Goal: Task Accomplishment & Management: Use online tool/utility

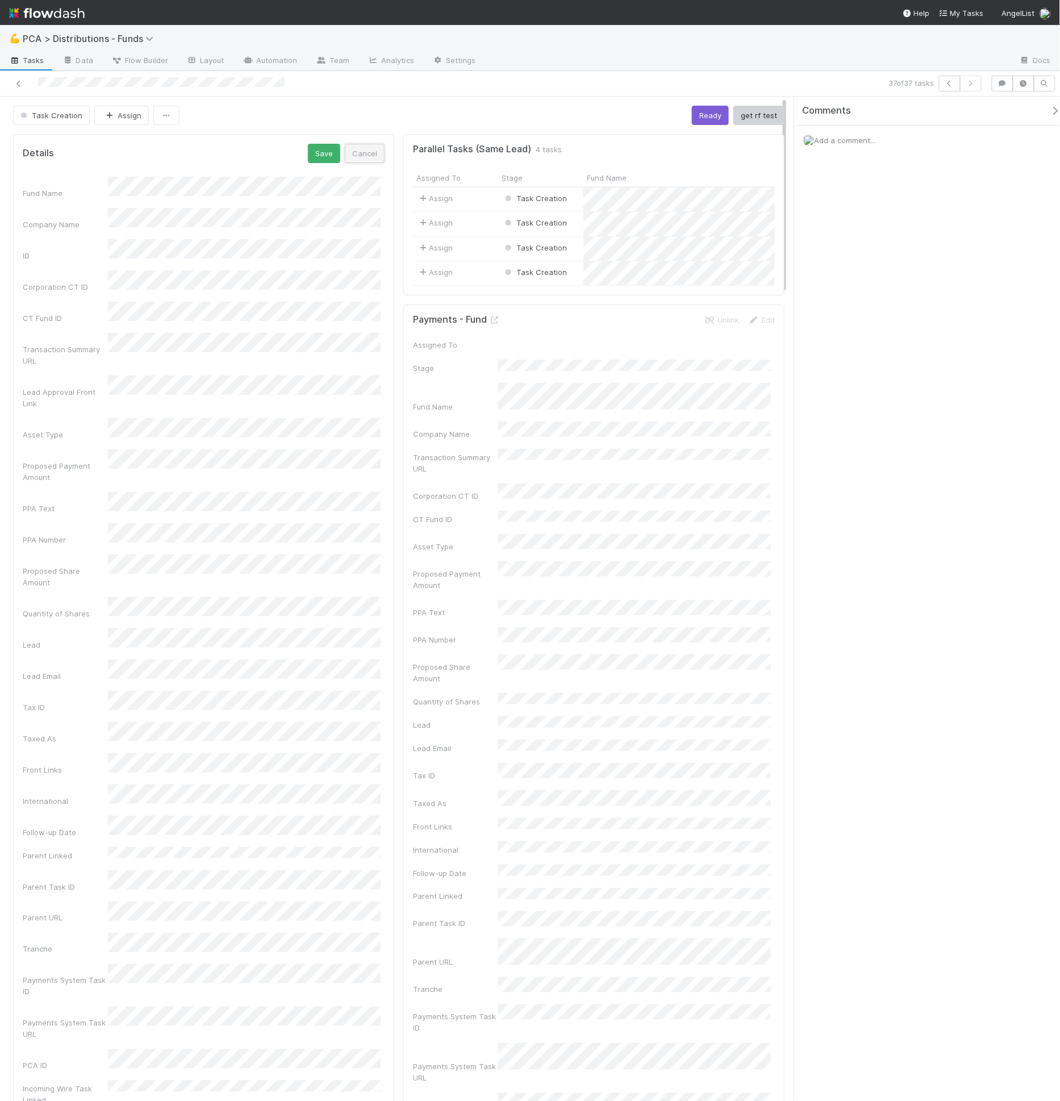
click at [377, 154] on button "Cancel" at bounding box center [365, 153] width 40 height 19
click at [100, 771] on div "Parent Task ID" at bounding box center [204, 780] width 362 height 18
click at [366, 153] on button "Cancel" at bounding box center [365, 153] width 40 height 19
click at [978, 15] on span "My Tasks" at bounding box center [961, 13] width 45 height 9
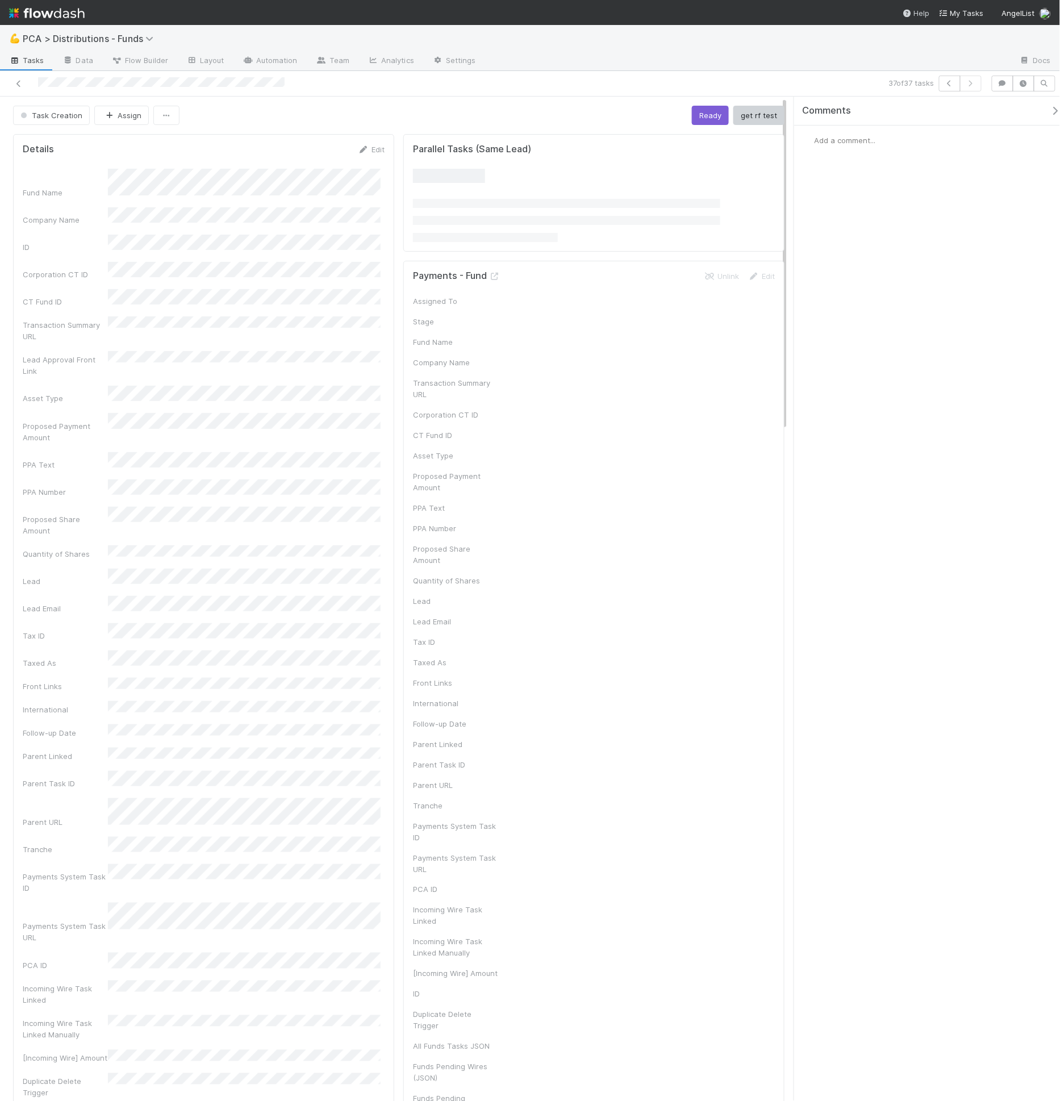
click at [921, 14] on div "Help" at bounding box center [916, 12] width 27 height 11
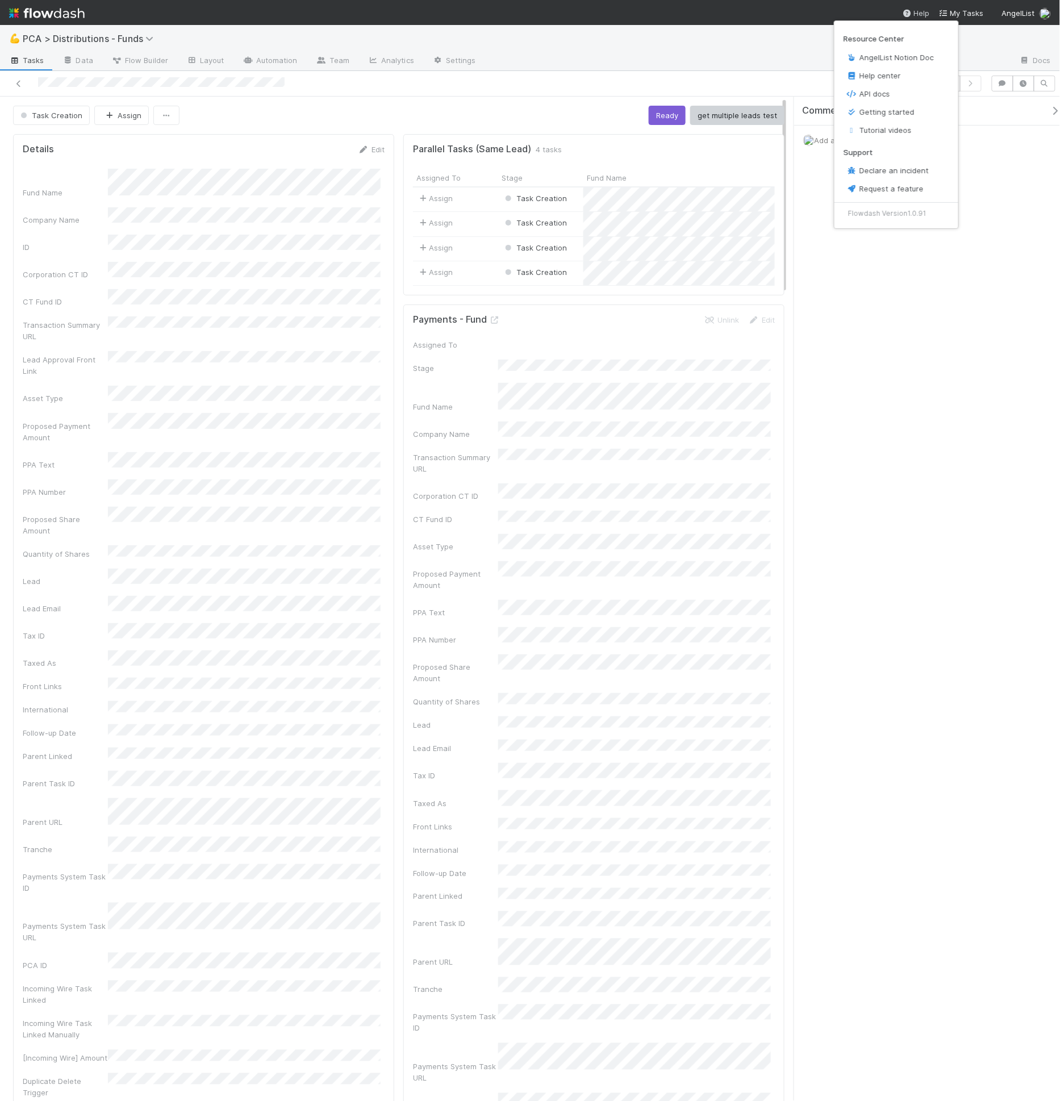
click at [729, 118] on div "Resource Center AngelList Notion Doc Help center API docs Getting started Tutor…" at bounding box center [530, 550] width 1060 height 1101
click at [473, 82] on div "Resource Center AngelList Notion Doc Help center API docs Getting started Tutor…" at bounding box center [530, 550] width 1060 height 1101
click at [207, 65] on link "Layout" at bounding box center [205, 61] width 56 height 18
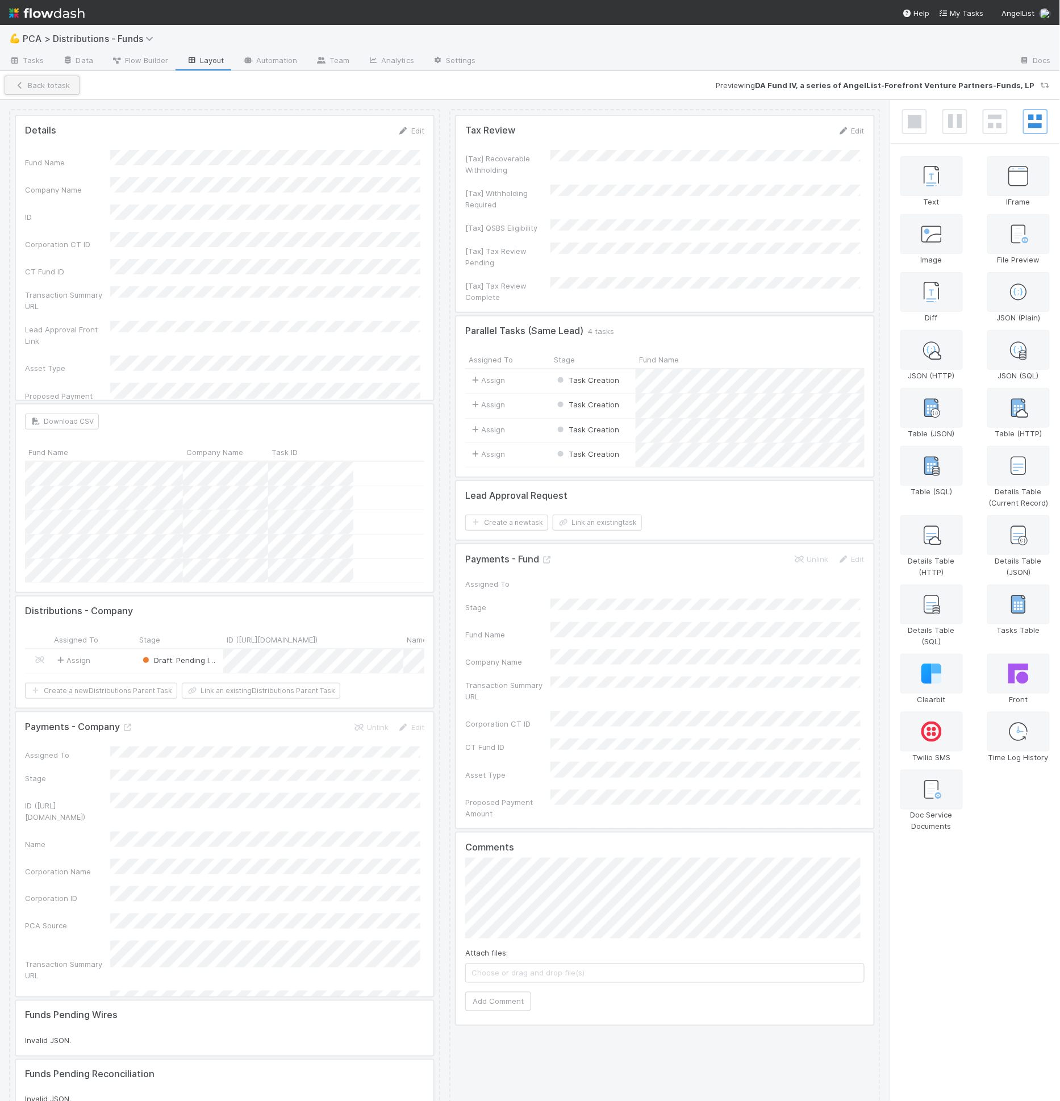
click at [42, 78] on button "Back to task" at bounding box center [42, 85] width 75 height 19
